Goal: Information Seeking & Learning: Understand process/instructions

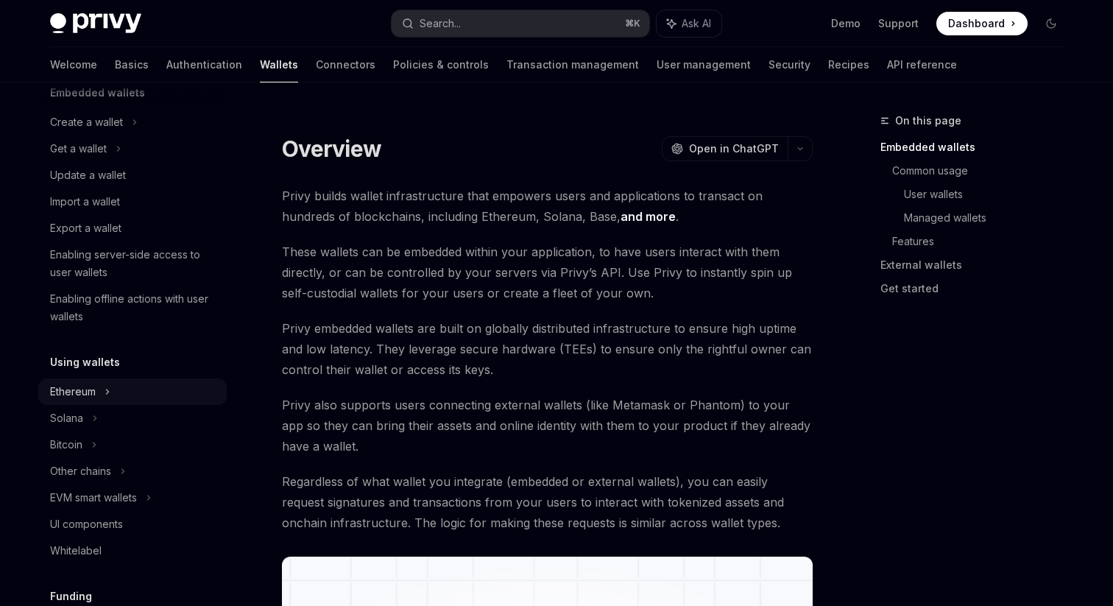
scroll to position [113, 0]
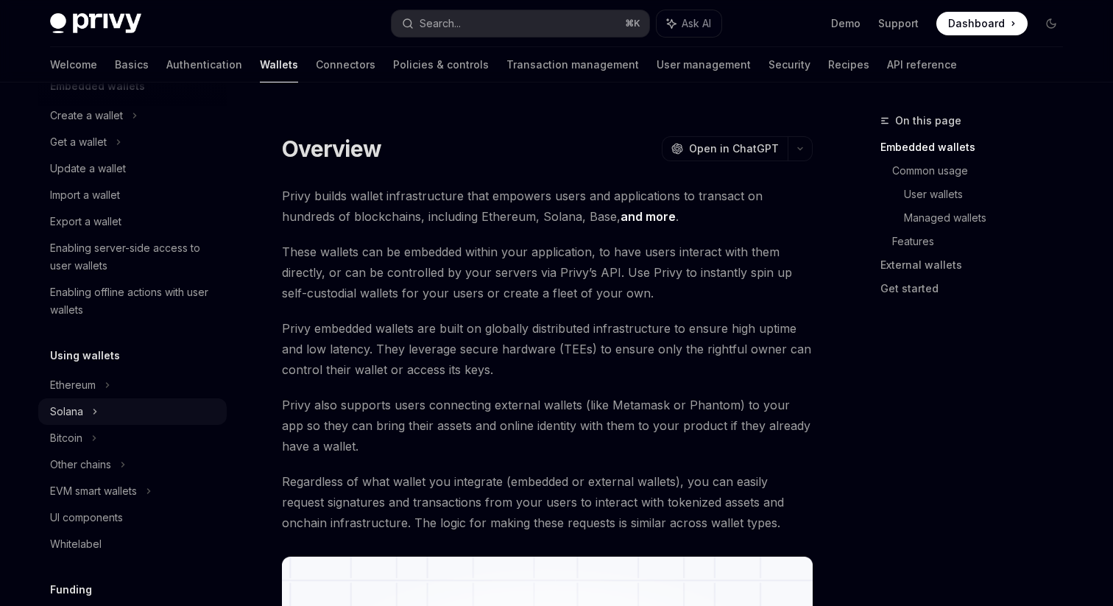
click at [116, 151] on icon at bounding box center [119, 142] width 6 height 18
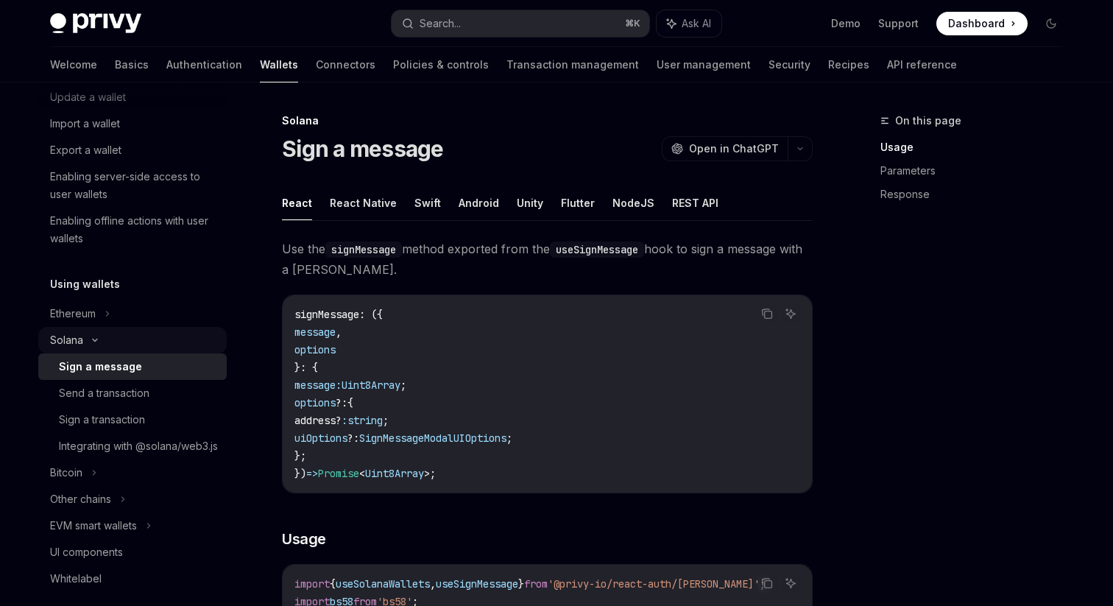
scroll to position [189, 0]
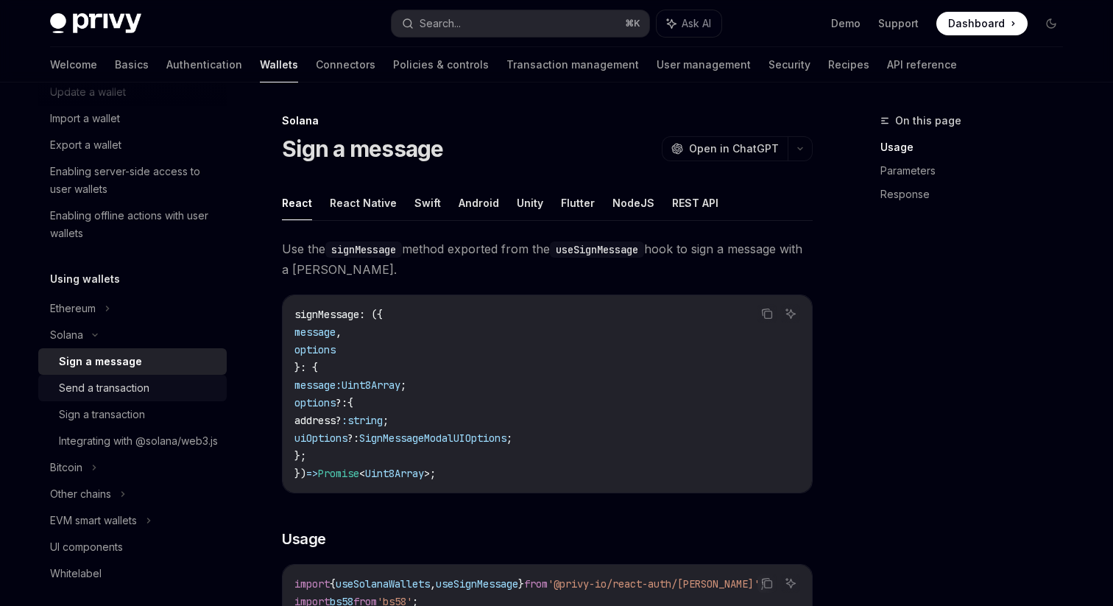
click at [135, 394] on div "Send a transaction" at bounding box center [104, 388] width 91 height 18
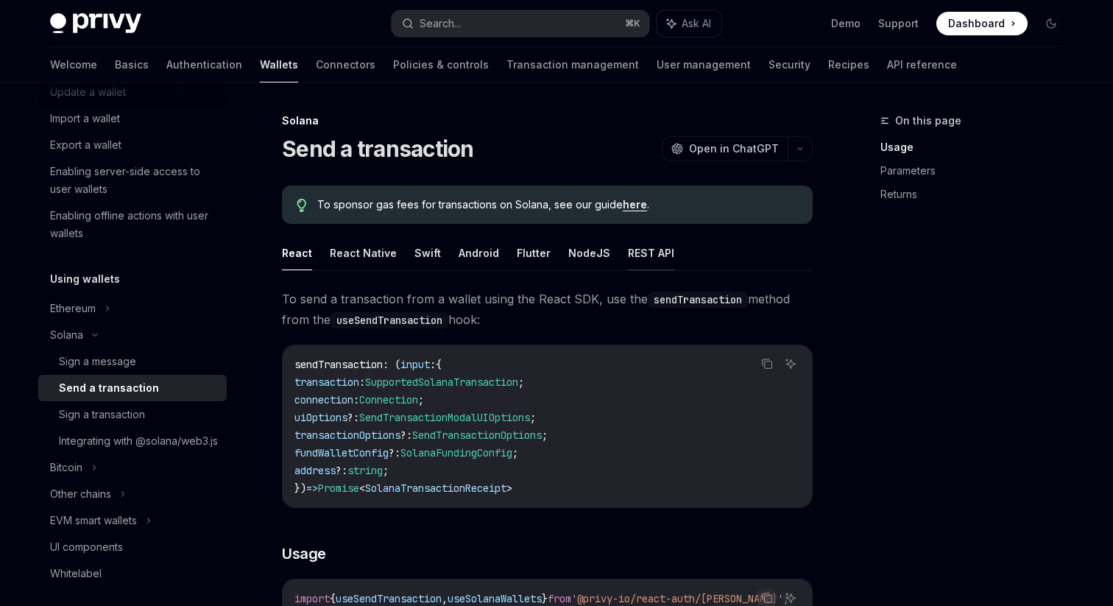
click at [640, 259] on button "REST API" at bounding box center [651, 253] width 46 height 35
type textarea "*"
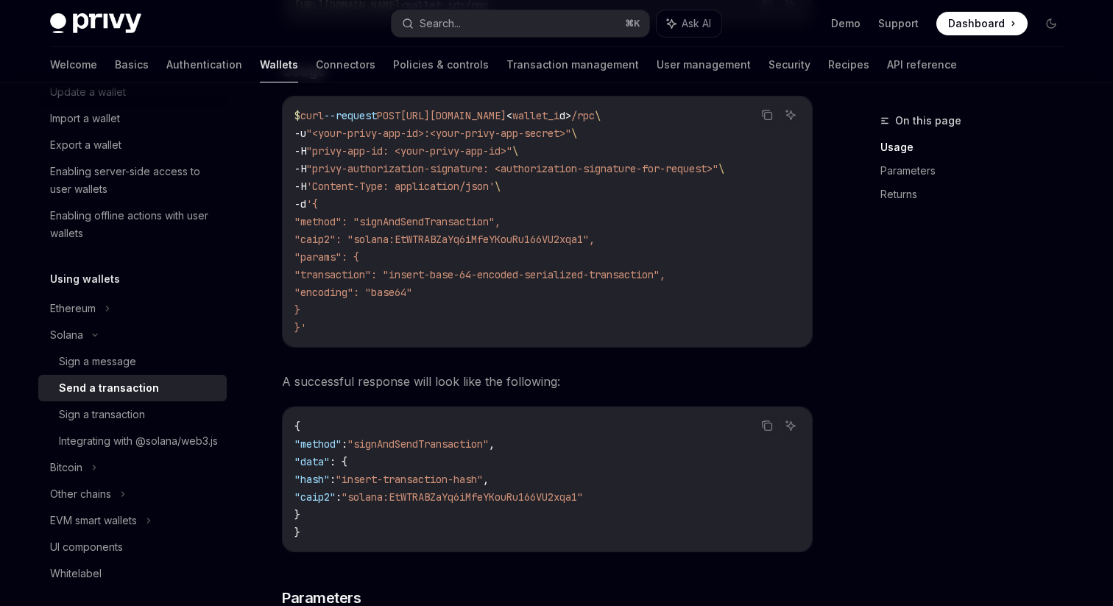
scroll to position [339, 0]
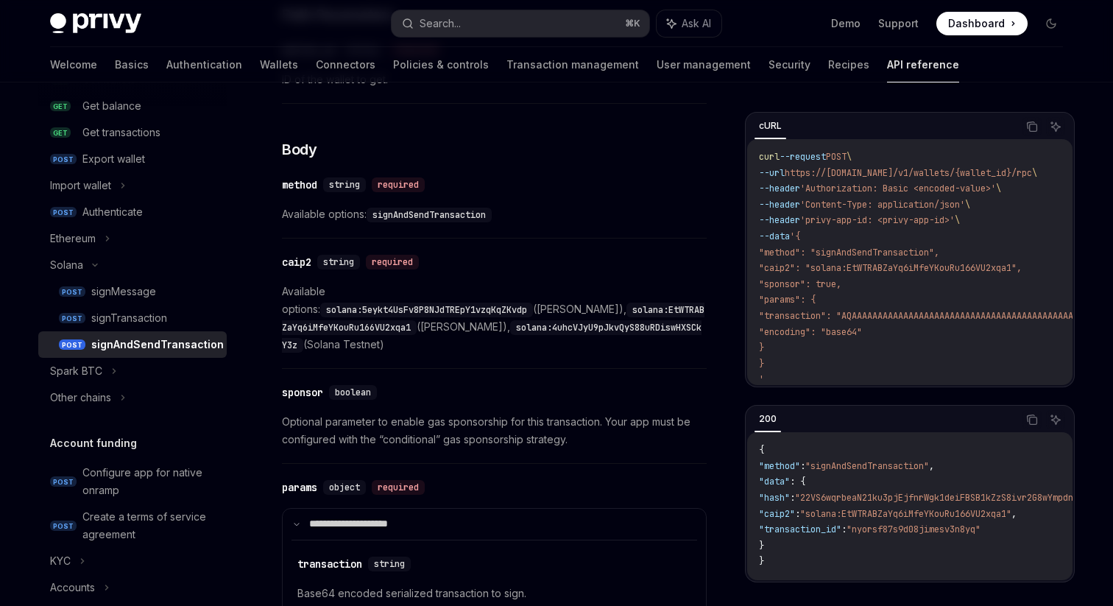
scroll to position [515, 0]
